Goal: Check status: Check status

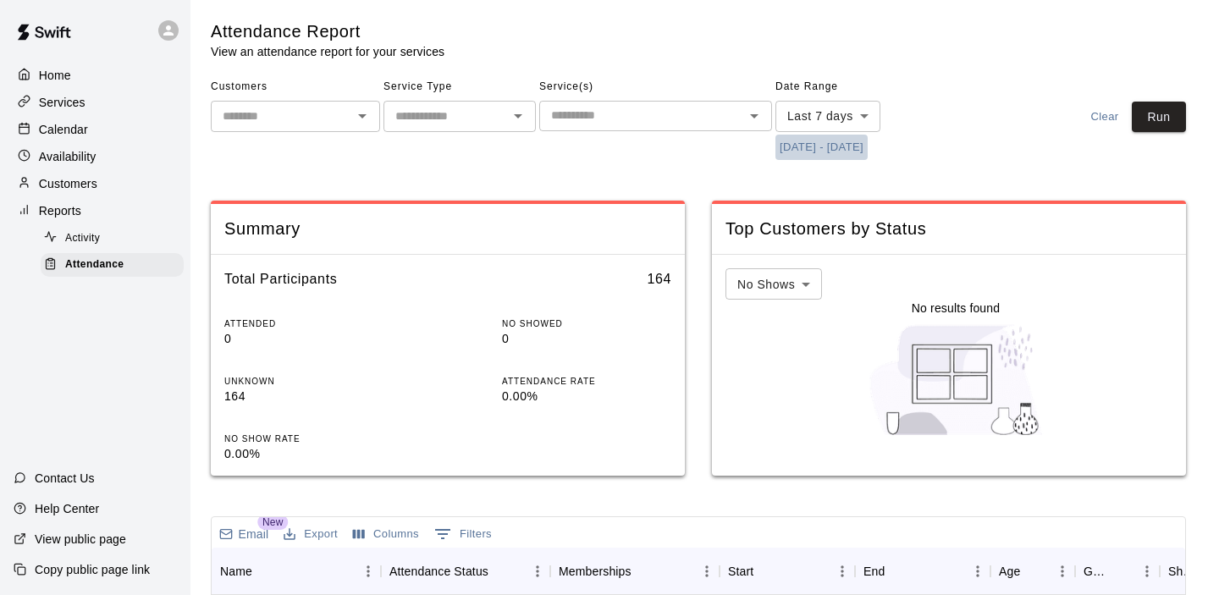
click at [797, 154] on button "[DATE] - [DATE]" at bounding box center [821, 148] width 92 height 26
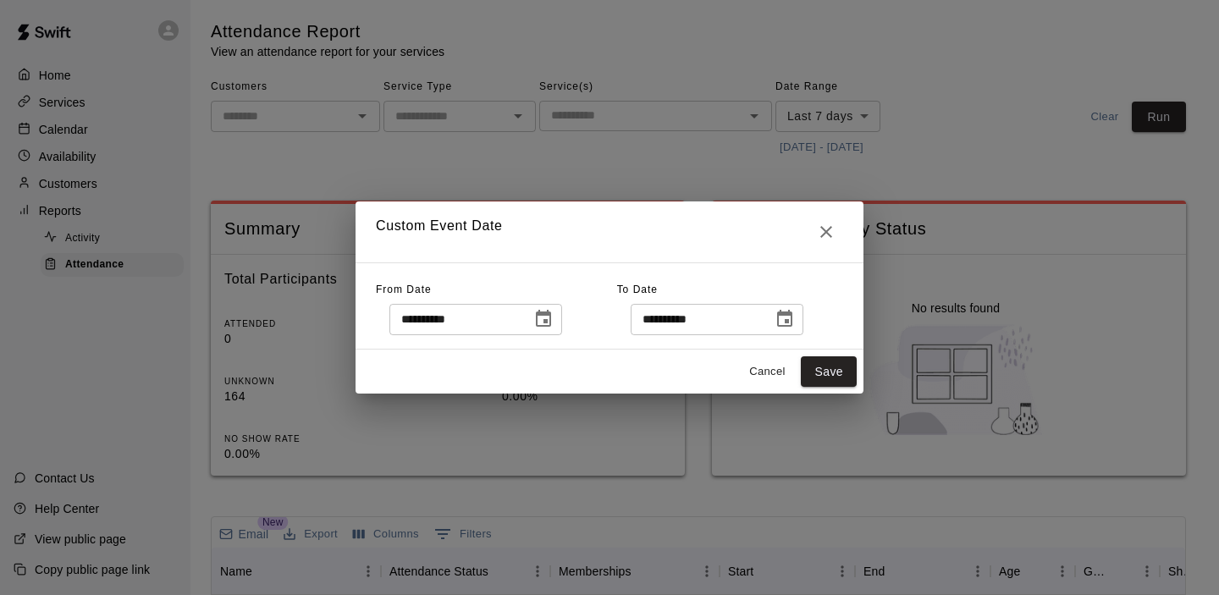
click at [547, 310] on icon "Choose date, selected date is Oct 3, 2025" at bounding box center [543, 319] width 20 height 20
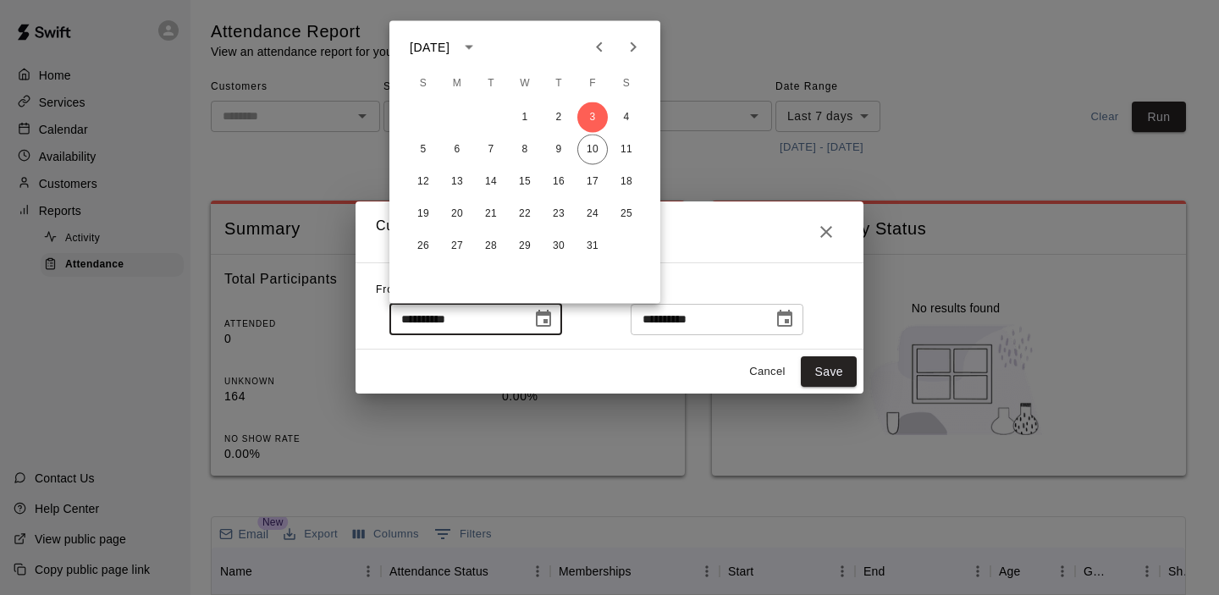
click at [598, 165] on div "1 2 3 4 5 6 7 8 9 10 11 12 13 14 15 16 17 18 19 20 21 22 23 24 25 26 27 28 29 3…" at bounding box center [524, 182] width 271 height 163
click at [595, 151] on button "10" at bounding box center [592, 150] width 30 height 30
type input "**********"
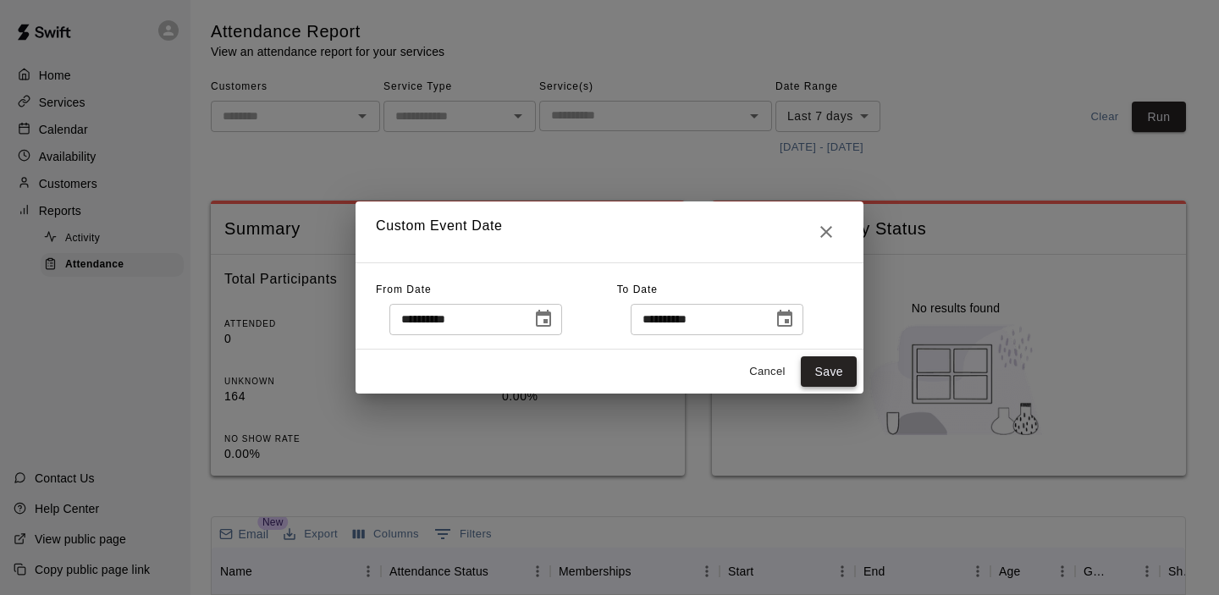
click at [823, 383] on button "Save" at bounding box center [829, 371] width 56 height 31
type input "******"
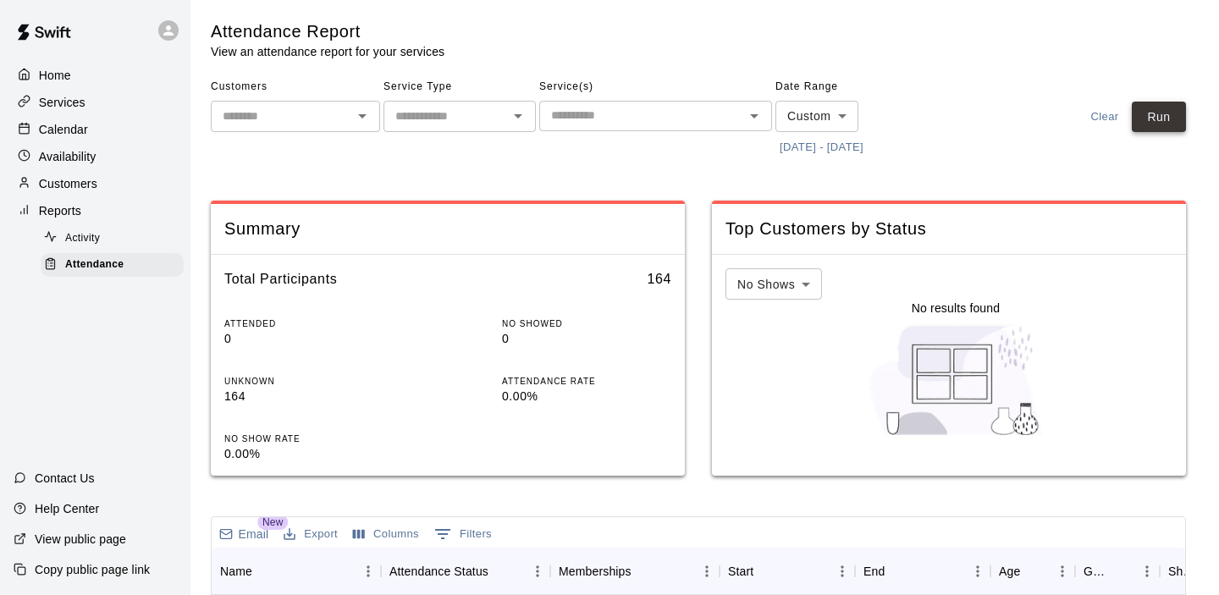
click at [1141, 124] on button "Run" at bounding box center [1159, 117] width 54 height 31
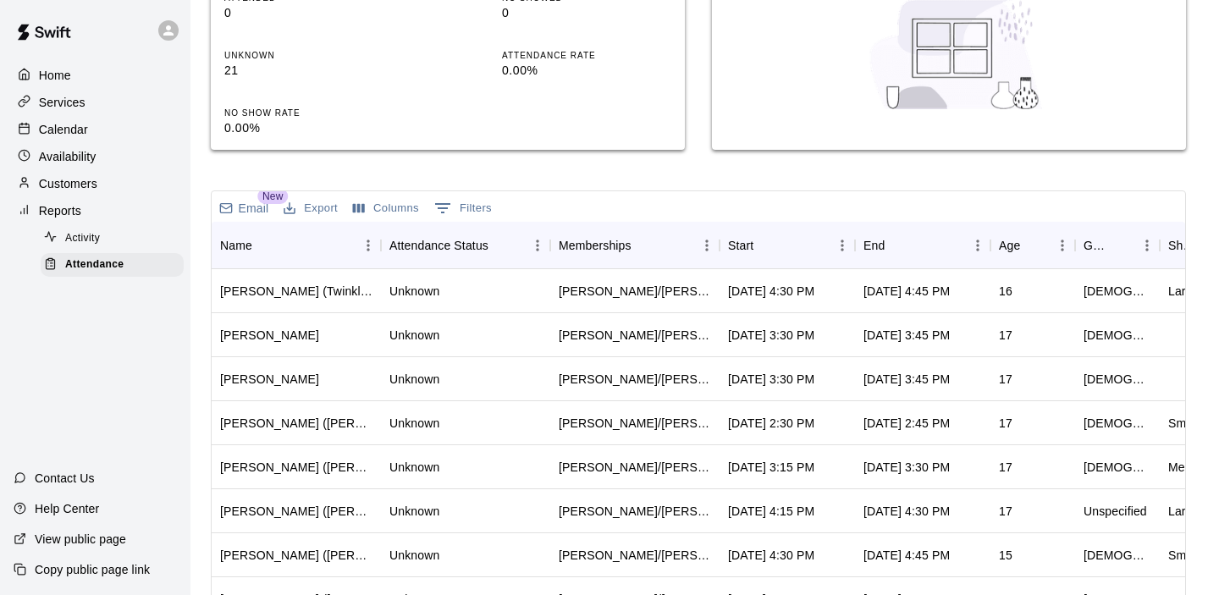
scroll to position [350, 0]
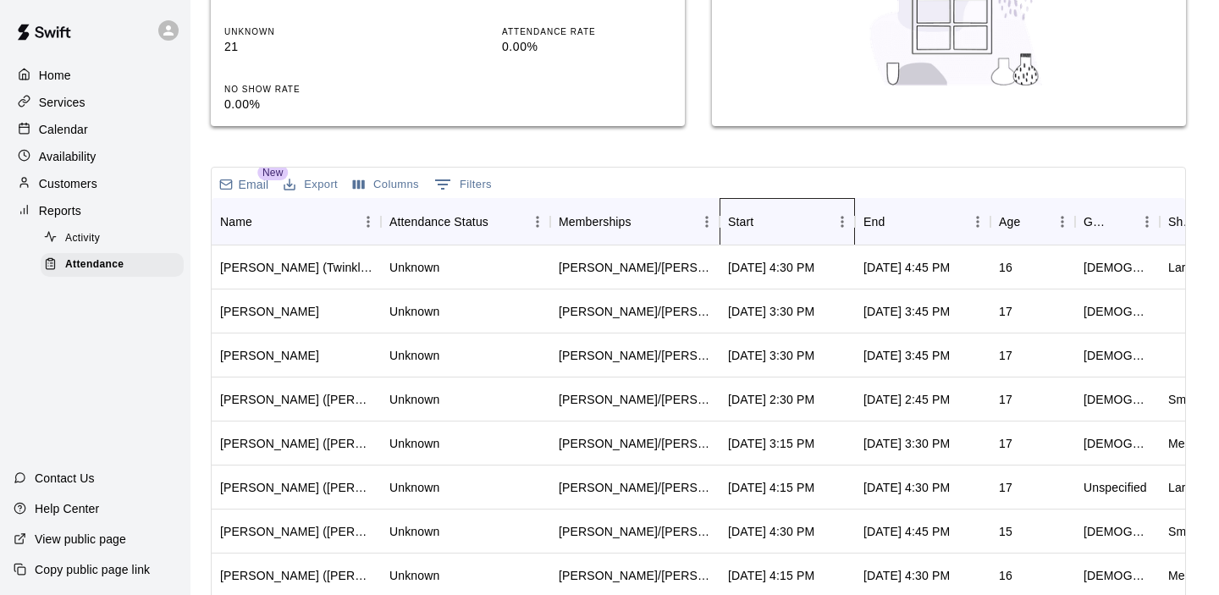
click at [774, 211] on div "Start" at bounding box center [765, 222] width 24 height 24
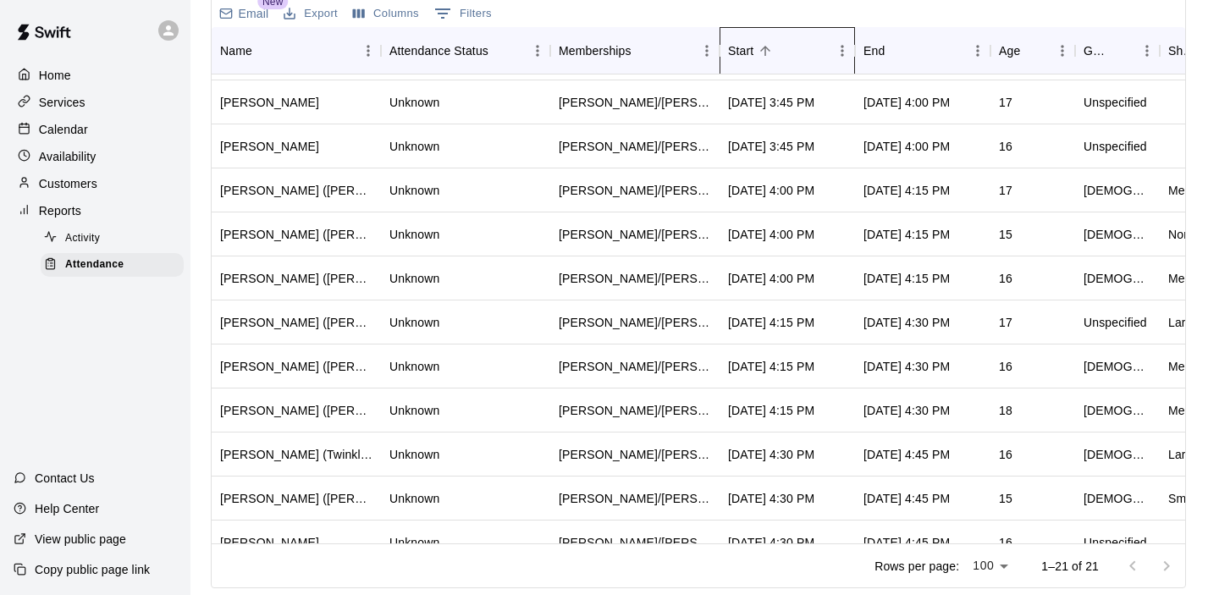
scroll to position [455, 0]
